Goal: Transaction & Acquisition: Purchase product/service

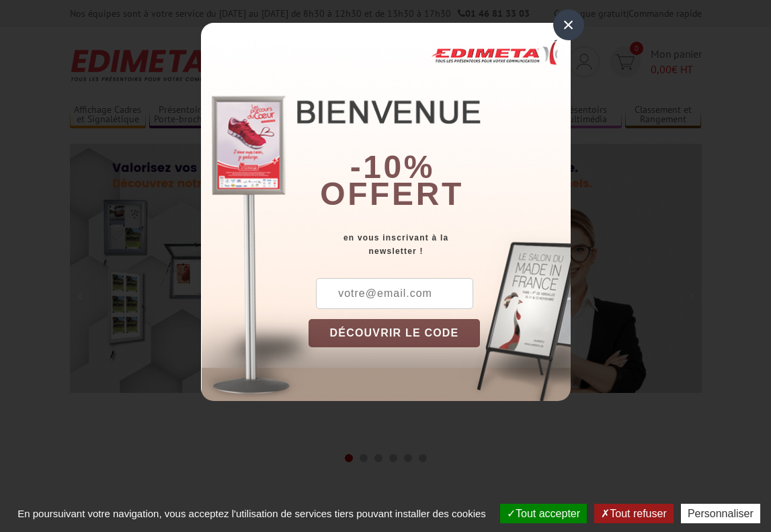
click at [569, 22] on div "×" at bounding box center [568, 24] width 31 height 31
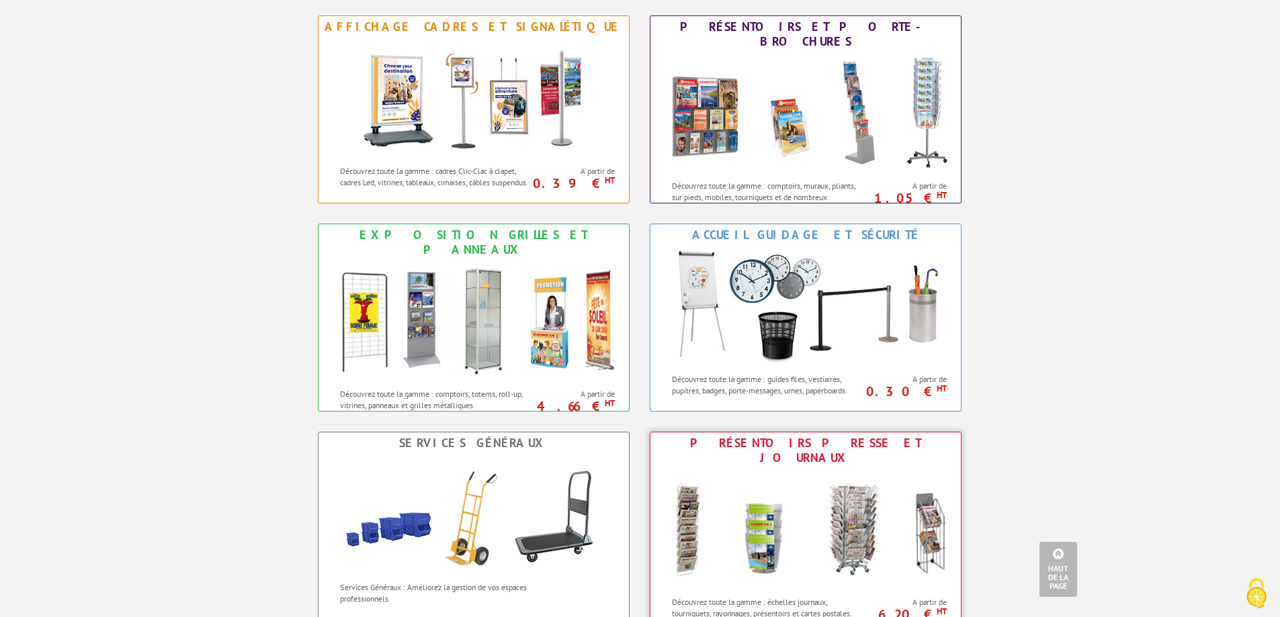
scroll to position [589, 0]
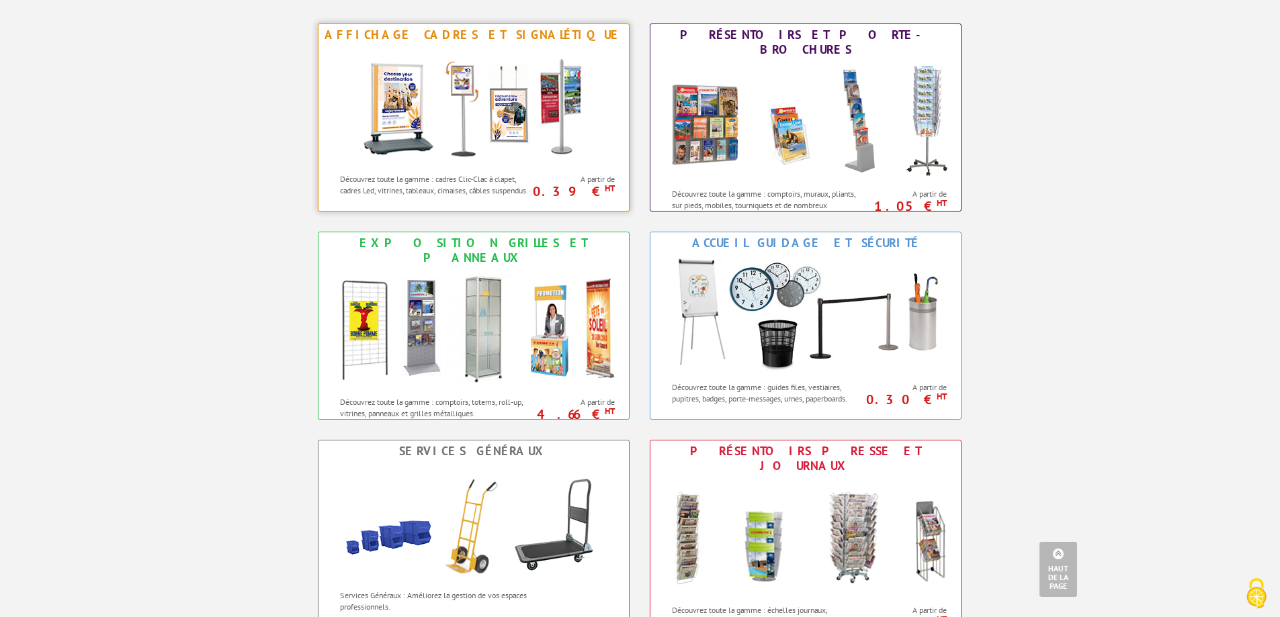
click at [507, 108] on img at bounding box center [473, 106] width 249 height 121
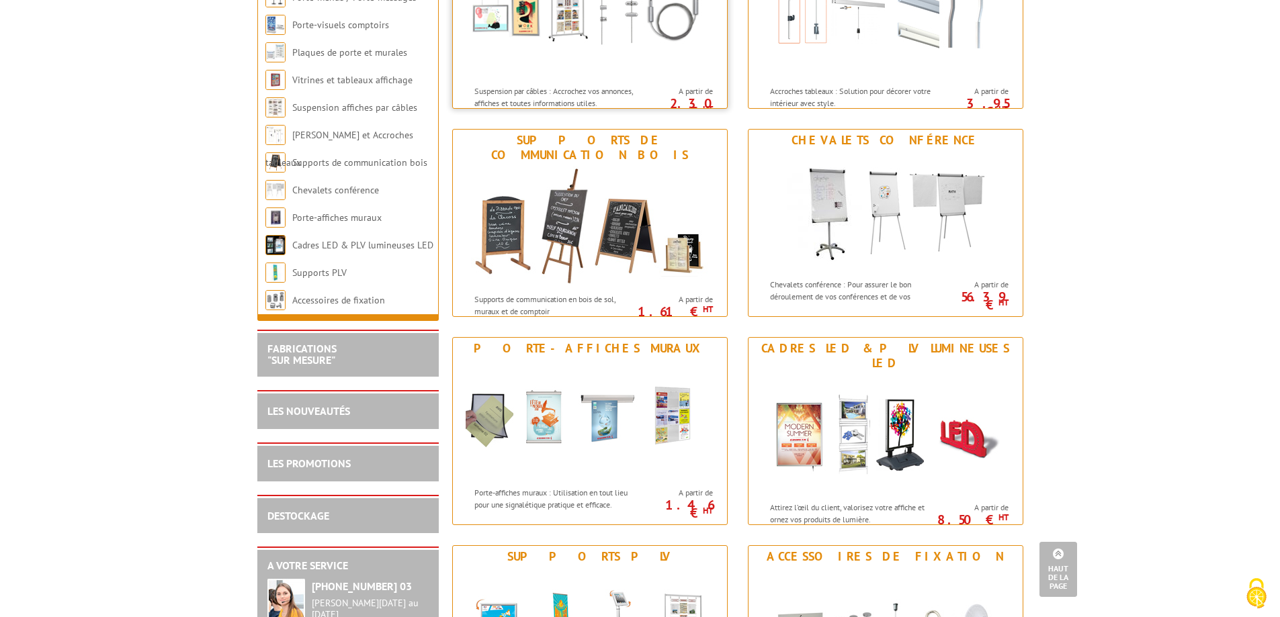
scroll to position [1344, 0]
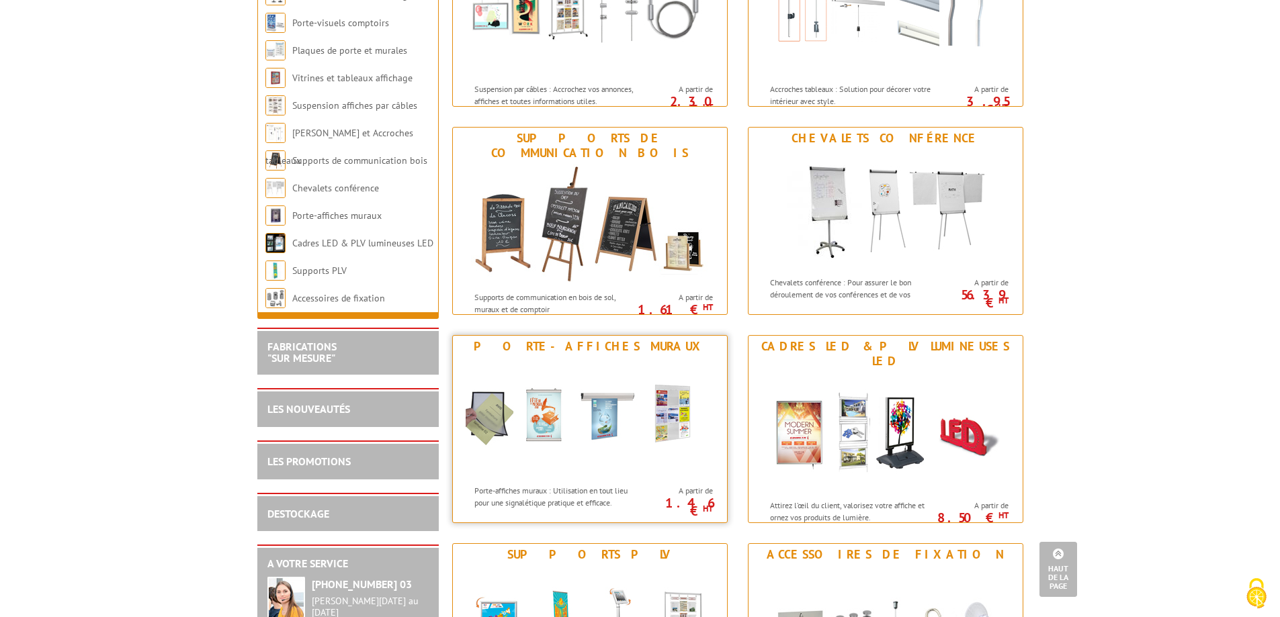
click at [579, 427] on img at bounding box center [590, 417] width 249 height 121
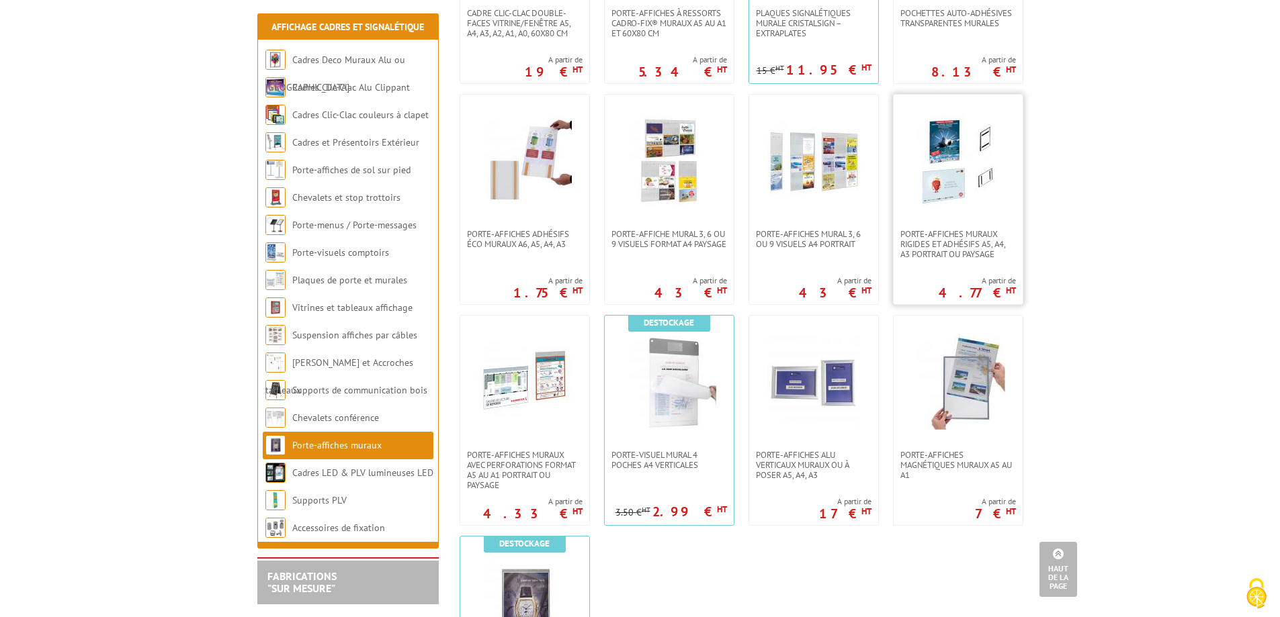
scroll to position [874, 0]
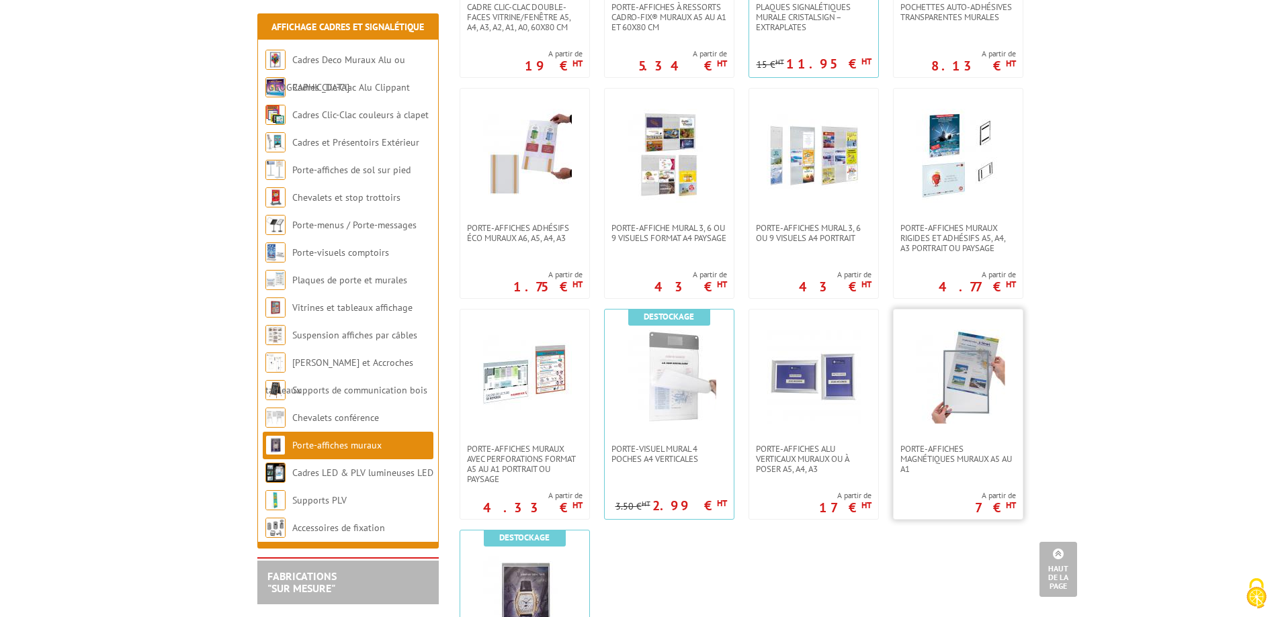
click at [980, 361] on img at bounding box center [958, 377] width 94 height 94
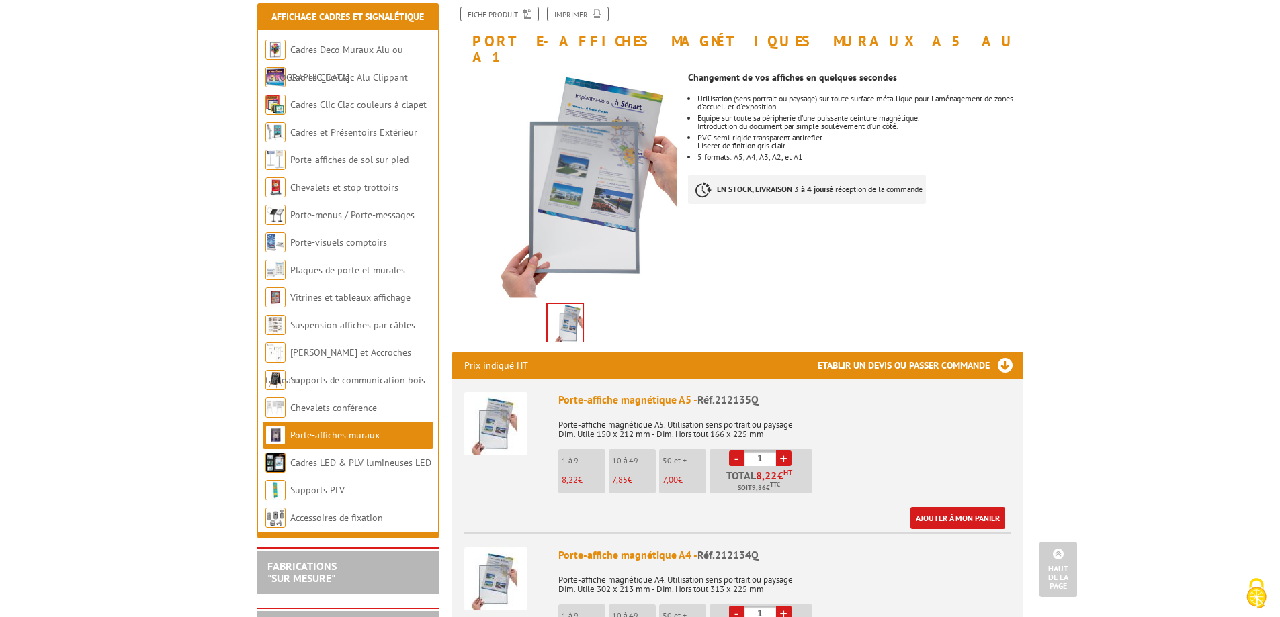
scroll to position [134, 0]
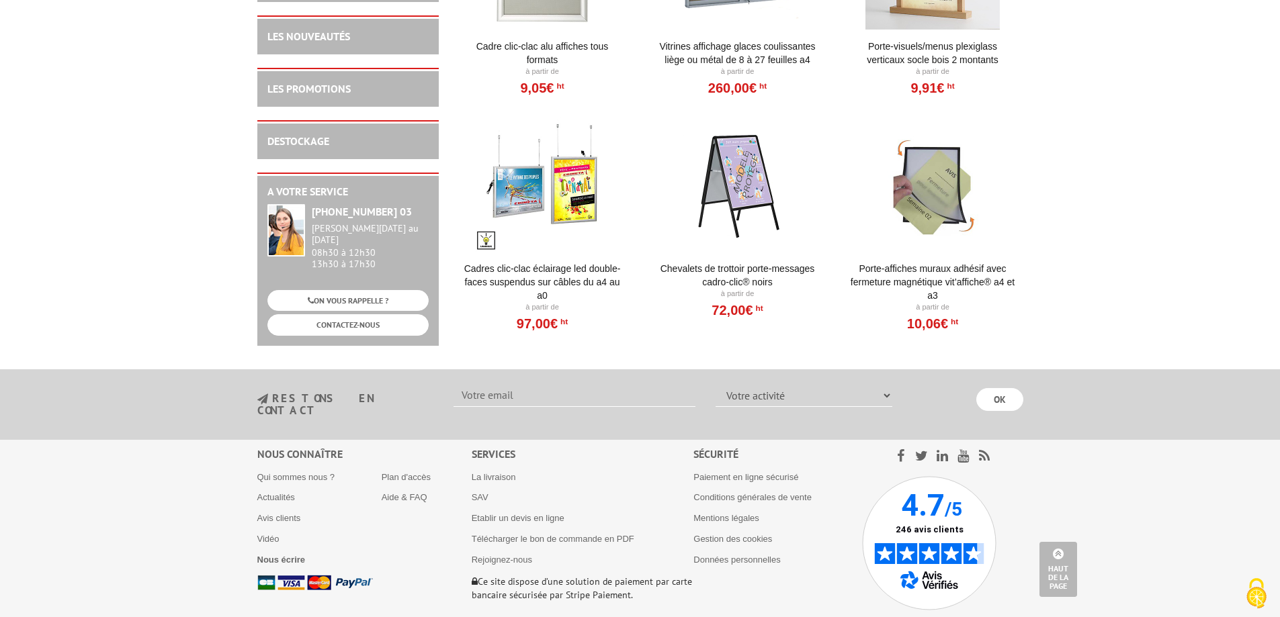
scroll to position [1814, 0]
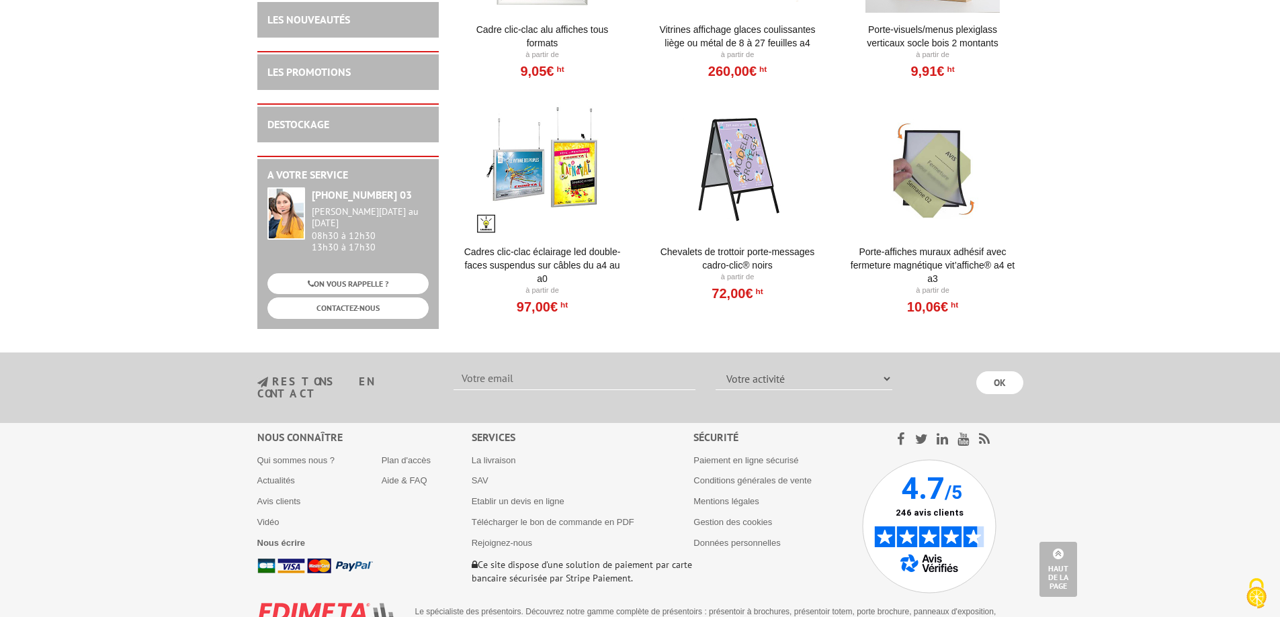
click at [929, 161] on div at bounding box center [933, 168] width 166 height 134
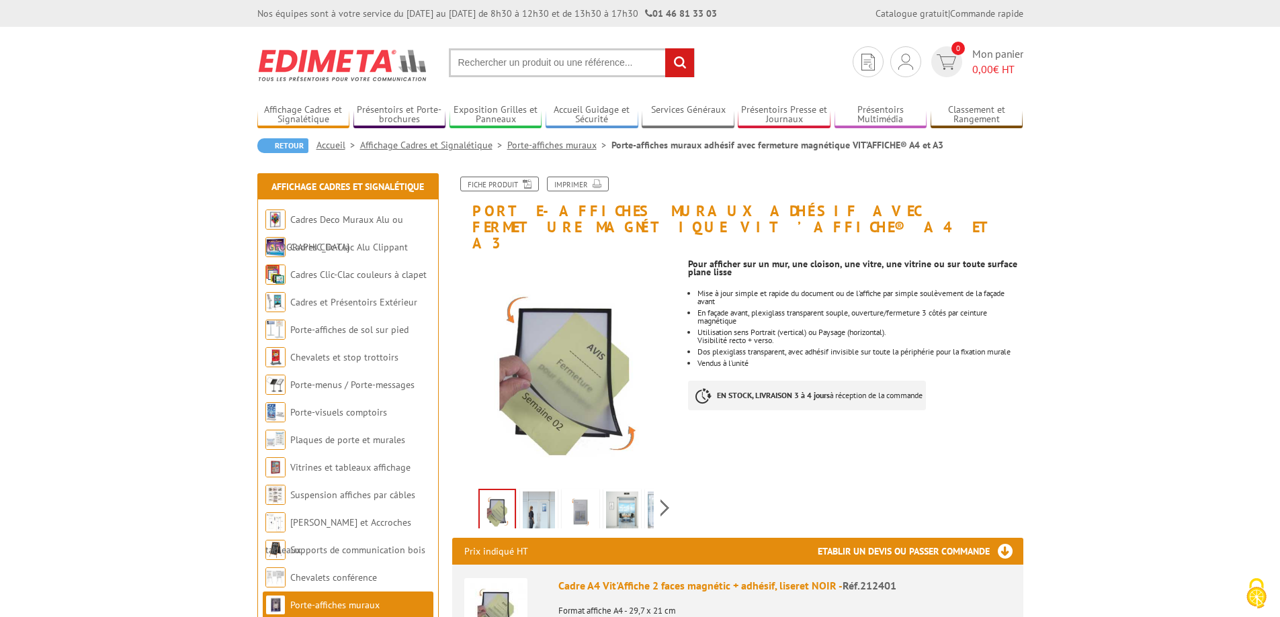
click at [544, 492] on img at bounding box center [539, 513] width 32 height 42
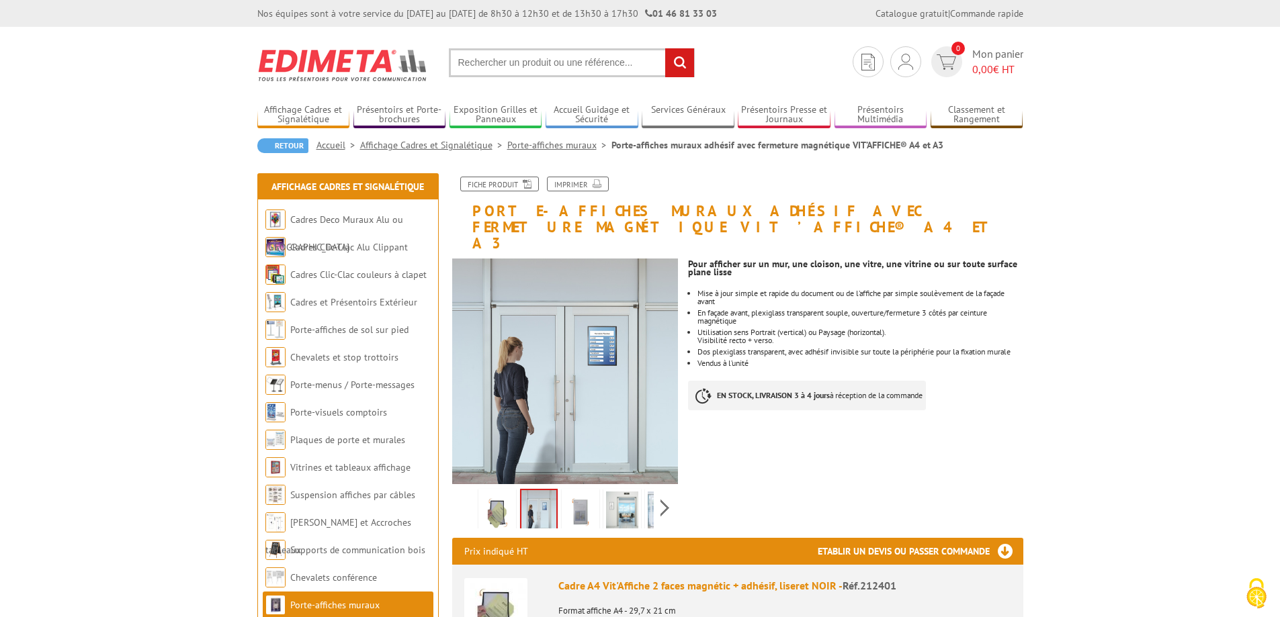
click at [581, 492] on img at bounding box center [580, 513] width 32 height 42
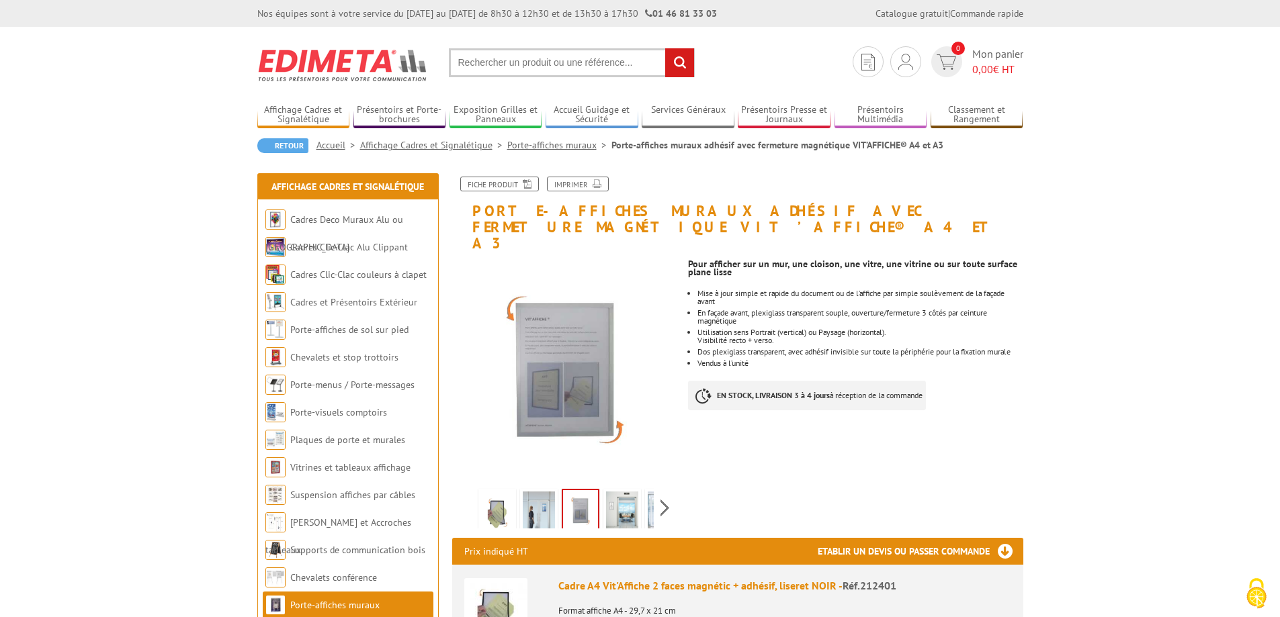
click at [623, 497] on img at bounding box center [622, 513] width 32 height 42
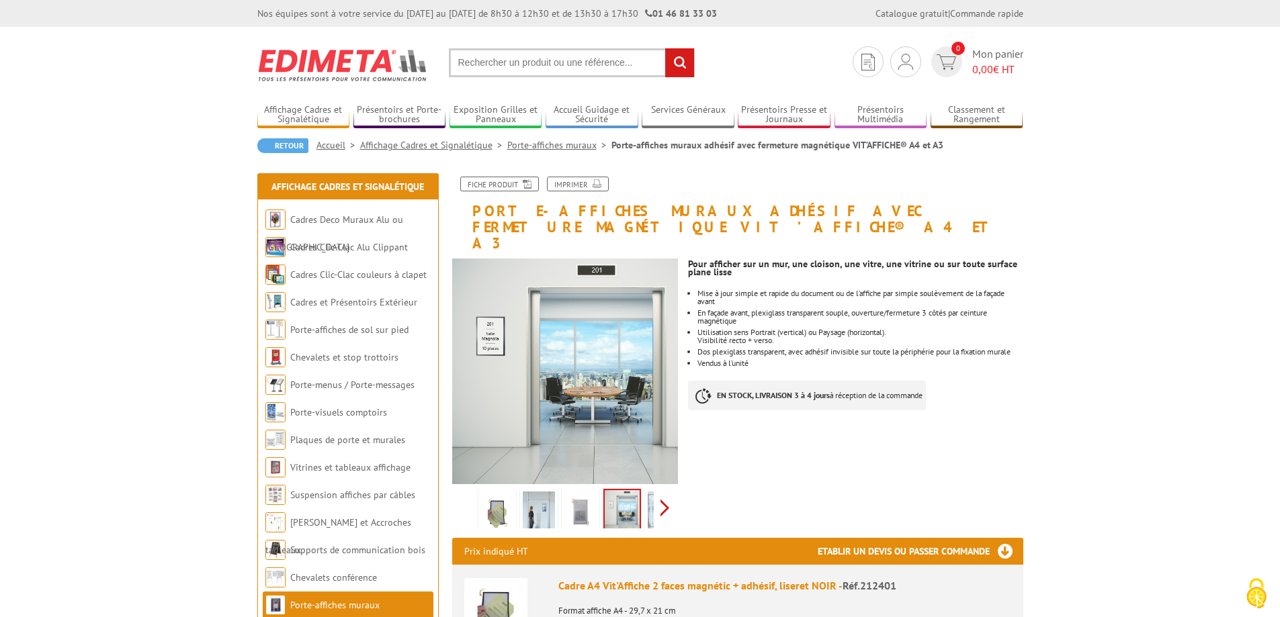
scroll to position [67, 0]
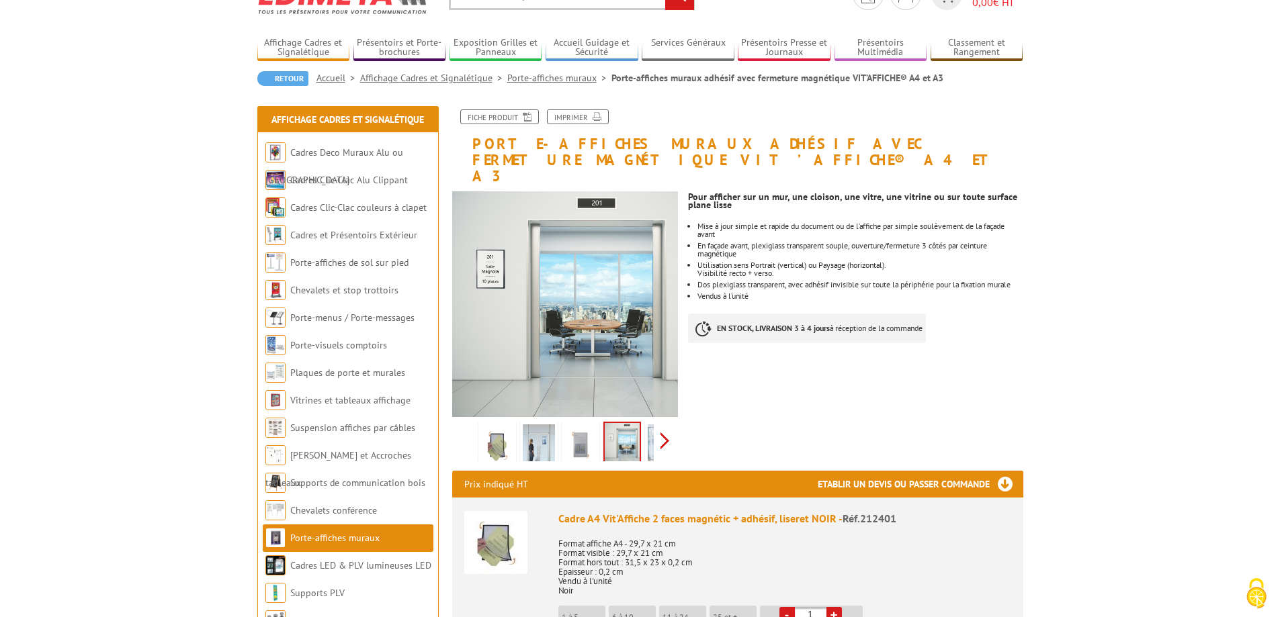
click at [665, 498] on li "Cadre A4 Vit'Affiche 2 faces magnétic + adhésif, liseret NOIR - Réf.212401 Form…" at bounding box center [737, 592] width 547 height 188
click at [666, 429] on div "Previous Next" at bounding box center [565, 440] width 226 height 47
